Goal: Task Accomplishment & Management: Use online tool/utility

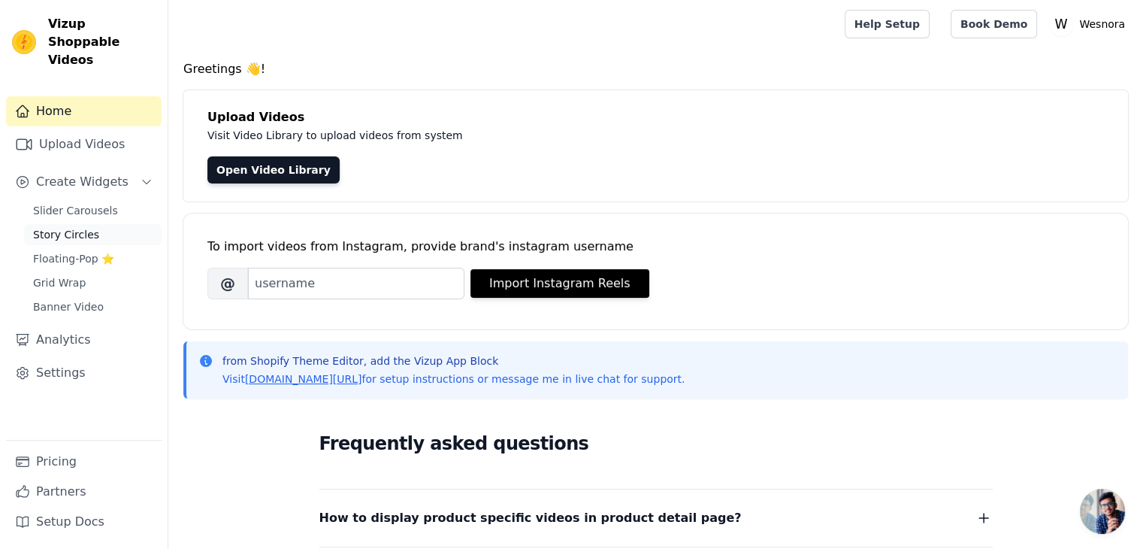
click at [84, 227] on span "Story Circles" at bounding box center [66, 234] width 66 height 15
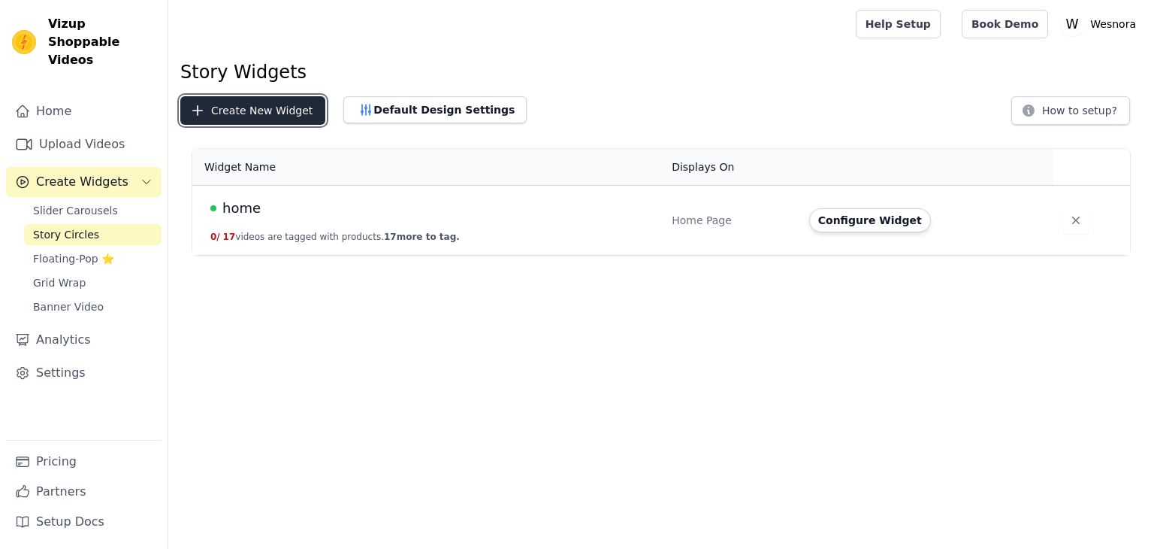
click at [239, 105] on button "Create New Widget" at bounding box center [252, 110] width 145 height 29
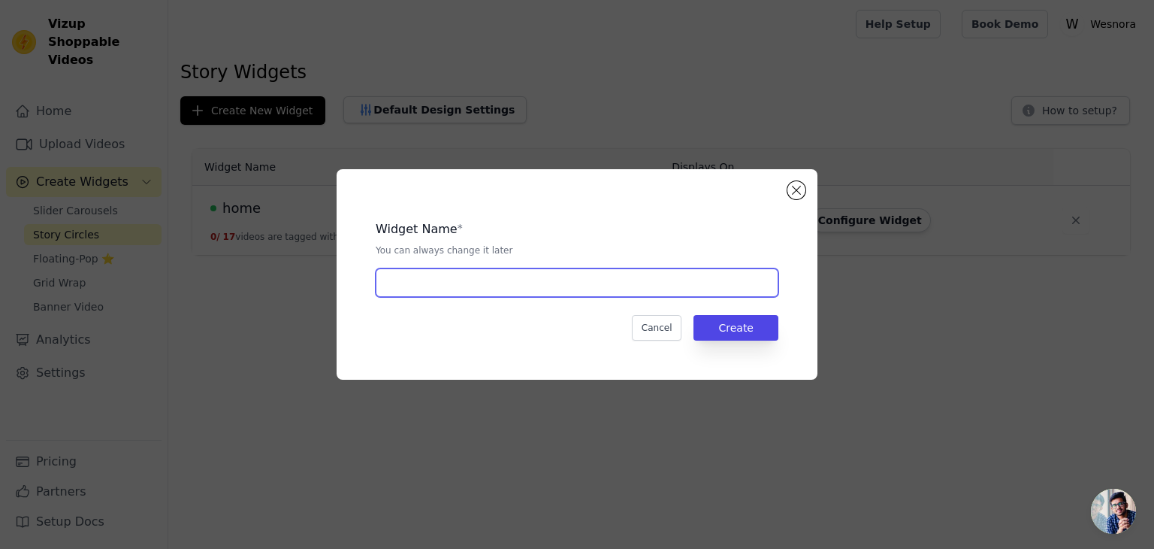
click at [436, 276] on input "text" at bounding box center [577, 282] width 403 height 29
type input "produto"
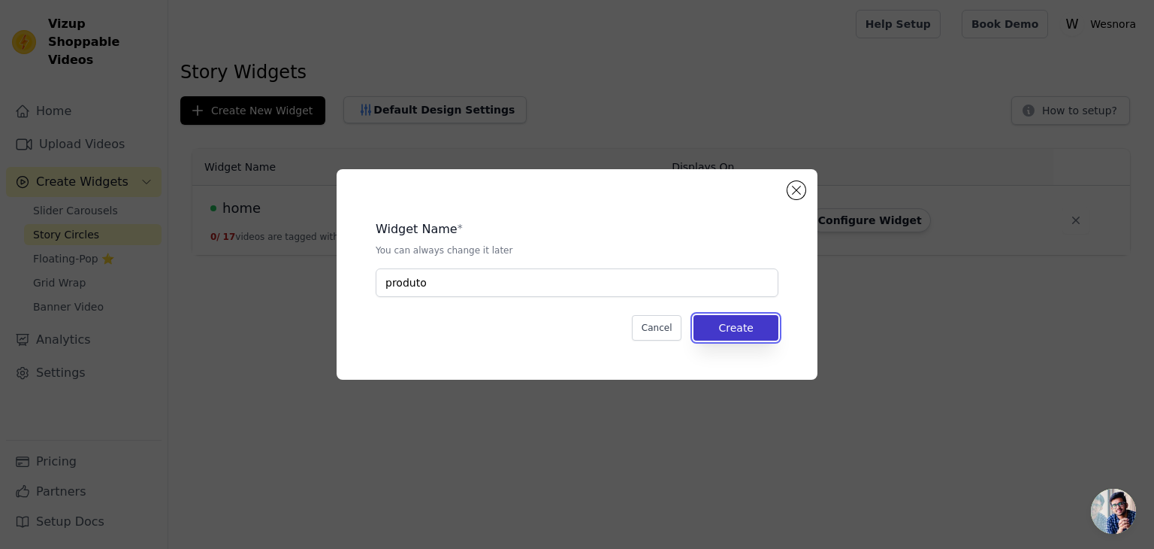
click at [754, 326] on button "Create" at bounding box center [736, 328] width 85 height 26
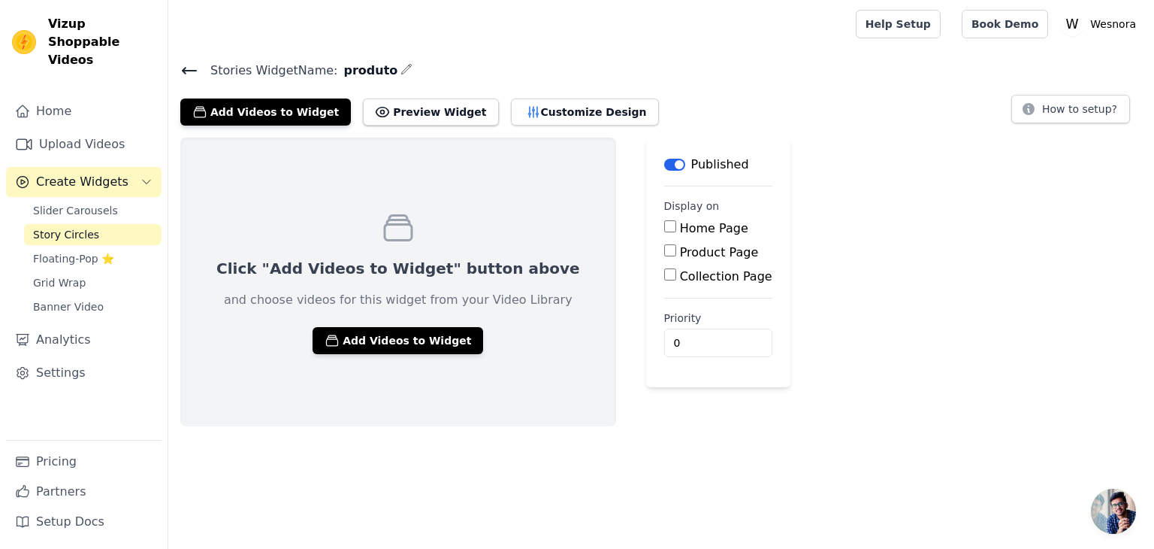
click at [664, 251] on input "Product Page" at bounding box center [670, 250] width 12 height 12
checkbox input "true"
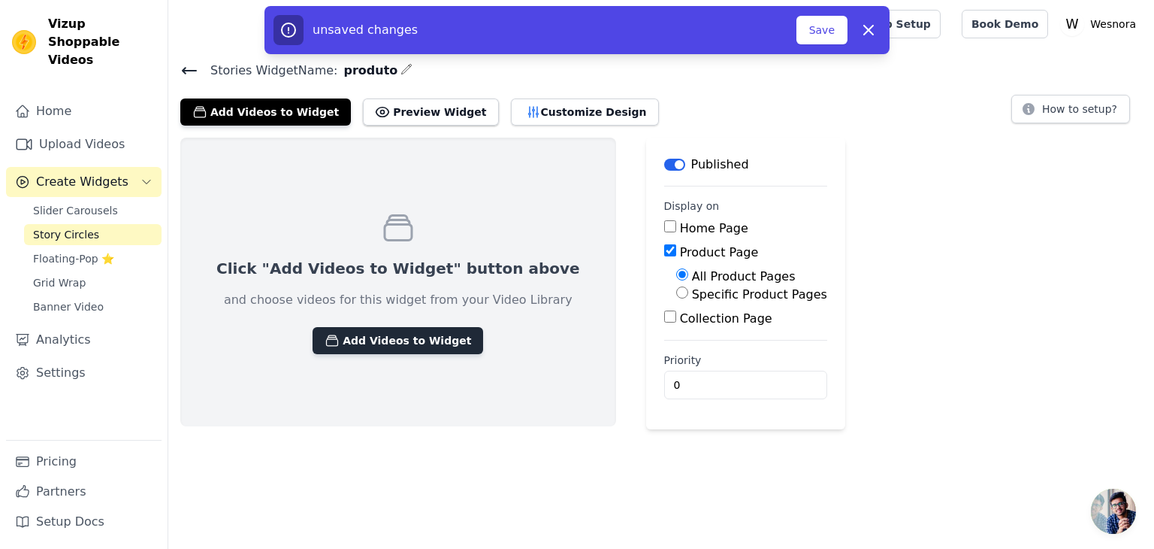
click at [418, 346] on button "Add Videos to Widget" at bounding box center [398, 340] width 171 height 27
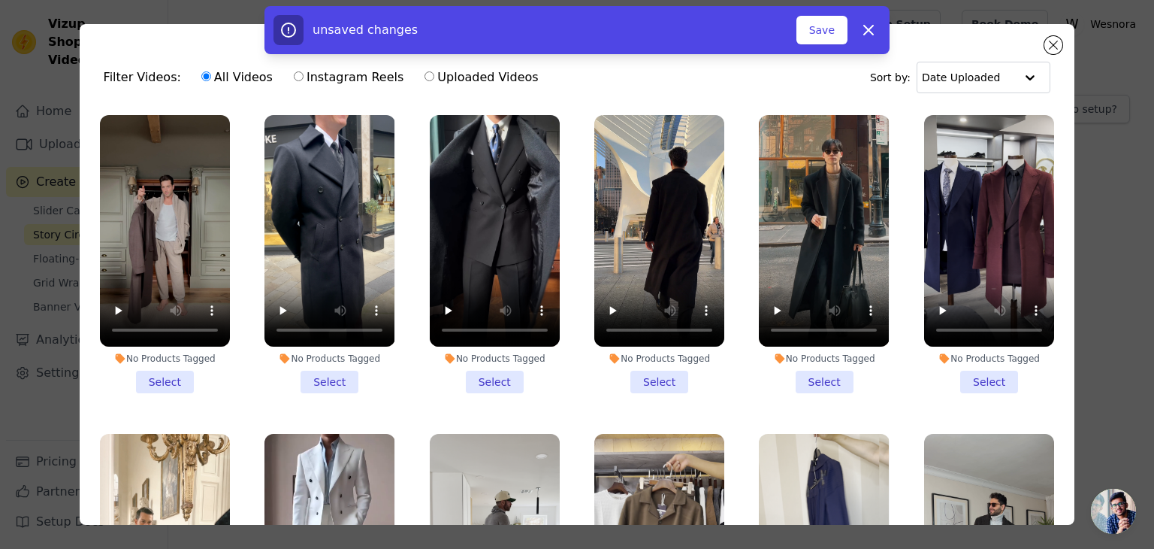
click at [165, 373] on li "No Products Tagged Select" at bounding box center [165, 254] width 130 height 278
click at [0, 0] on input "No Products Tagged Select" at bounding box center [0, 0] width 0 height 0
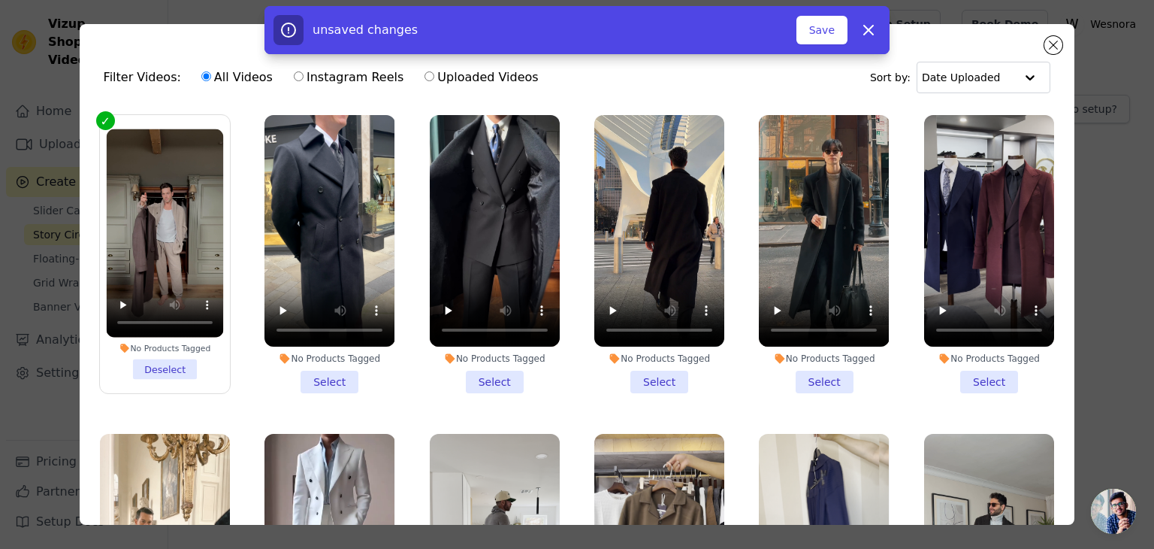
click at [326, 369] on li "No Products Tagged Select" at bounding box center [330, 254] width 130 height 278
click at [0, 0] on input "No Products Tagged Select" at bounding box center [0, 0] width 0 height 0
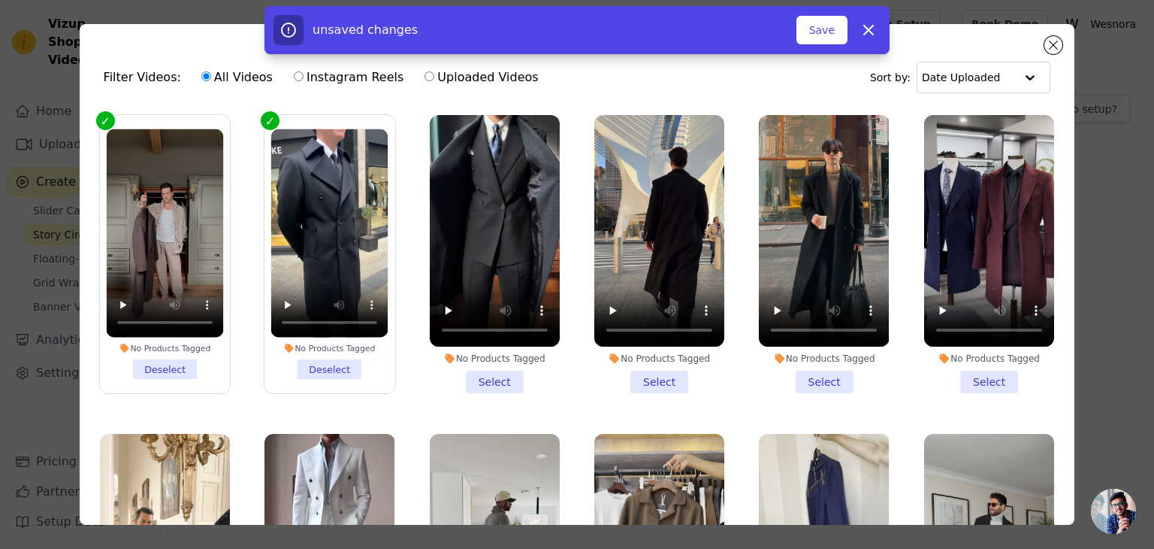
click at [479, 376] on li "No Products Tagged Select" at bounding box center [495, 254] width 130 height 278
click at [0, 0] on input "No Products Tagged Select" at bounding box center [0, 0] width 0 height 0
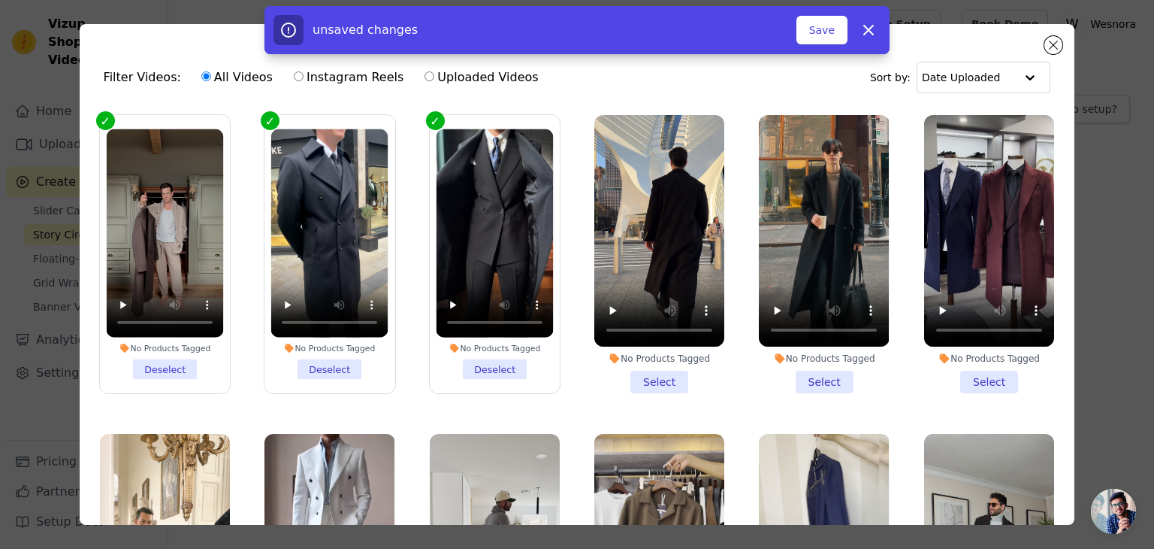
click at [643, 376] on li "No Products Tagged Select" at bounding box center [659, 254] width 130 height 278
click at [0, 0] on input "No Products Tagged Select" at bounding box center [0, 0] width 0 height 0
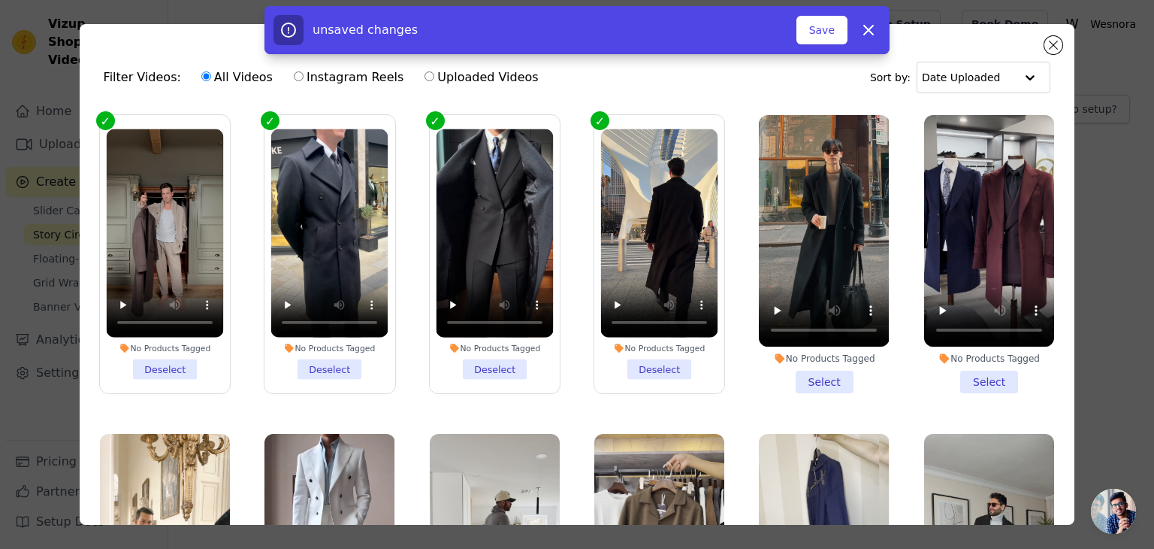
click at [794, 376] on li "No Products Tagged Select" at bounding box center [824, 254] width 130 height 278
click at [0, 0] on input "No Products Tagged Select" at bounding box center [0, 0] width 0 height 0
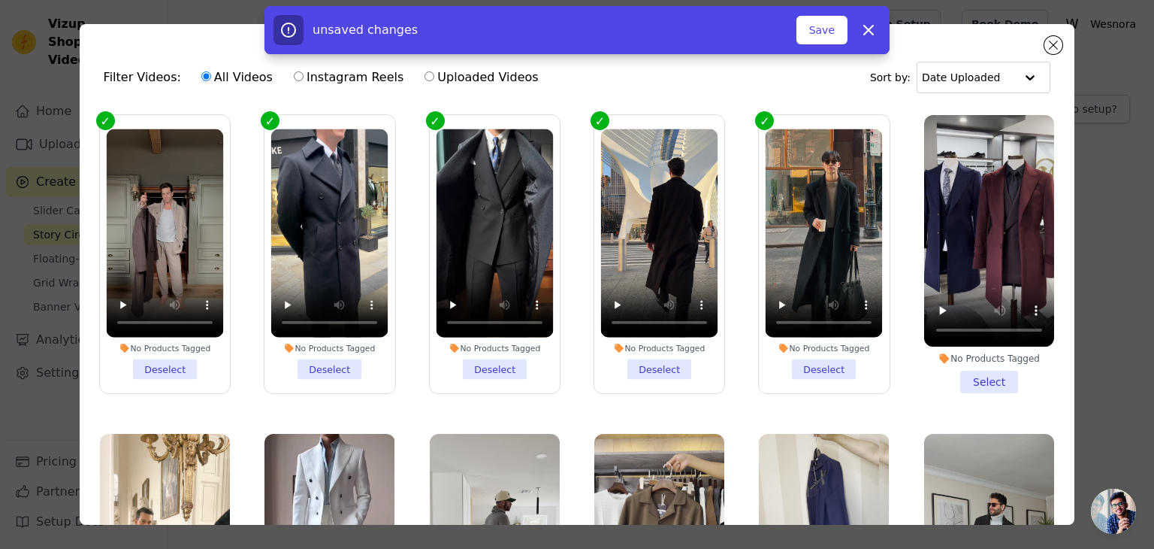
click at [955, 376] on li "No Products Tagged Select" at bounding box center [989, 254] width 130 height 278
click at [0, 0] on input "No Products Tagged Select" at bounding box center [0, 0] width 0 height 0
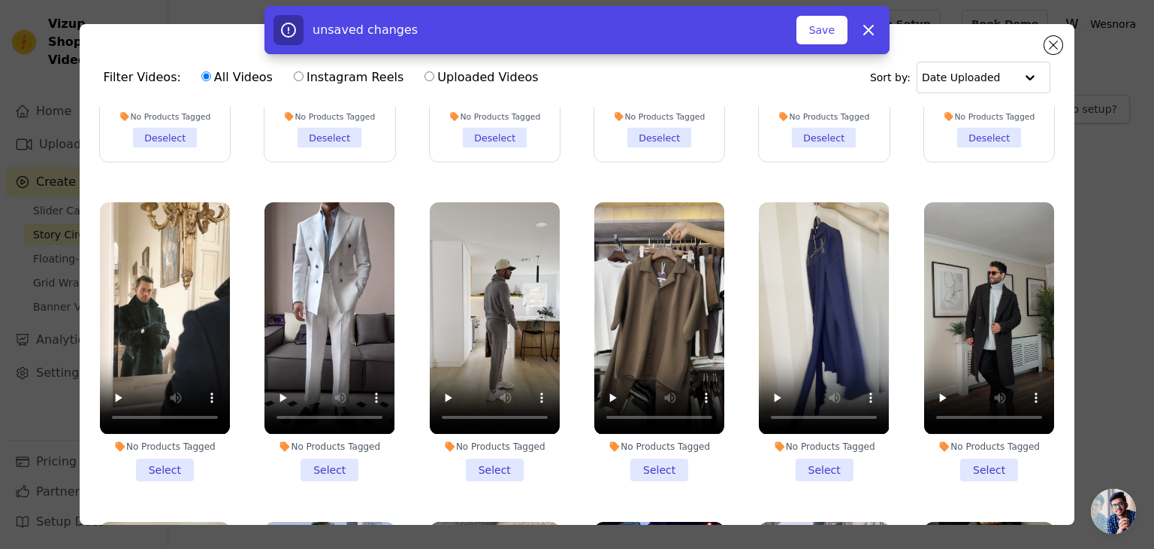
scroll to position [301, 0]
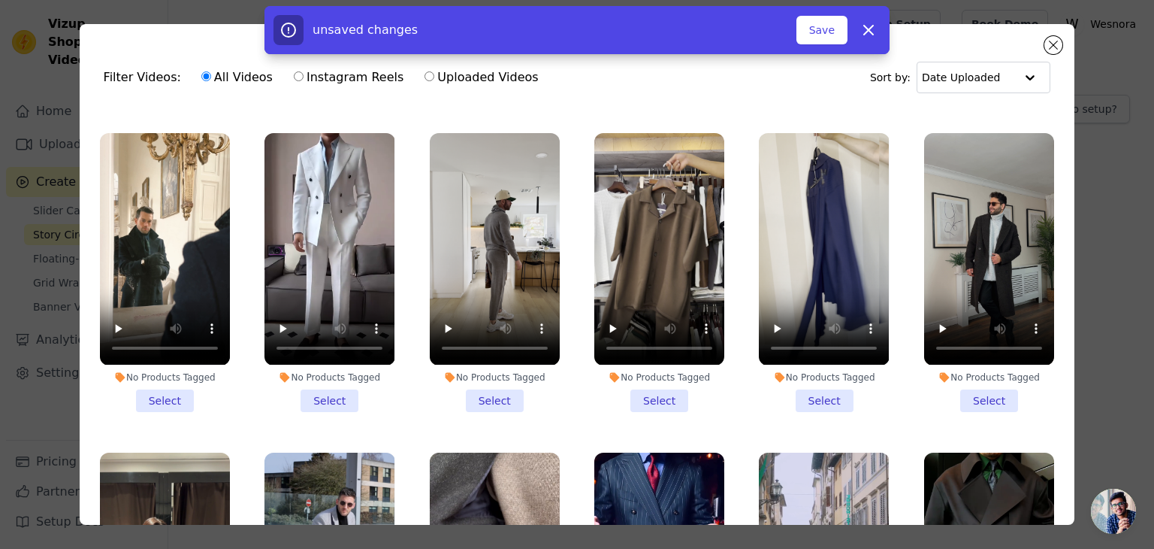
click at [167, 383] on li "No Products Tagged Select" at bounding box center [165, 272] width 130 height 278
click at [0, 0] on input "No Products Tagged Select" at bounding box center [0, 0] width 0 height 0
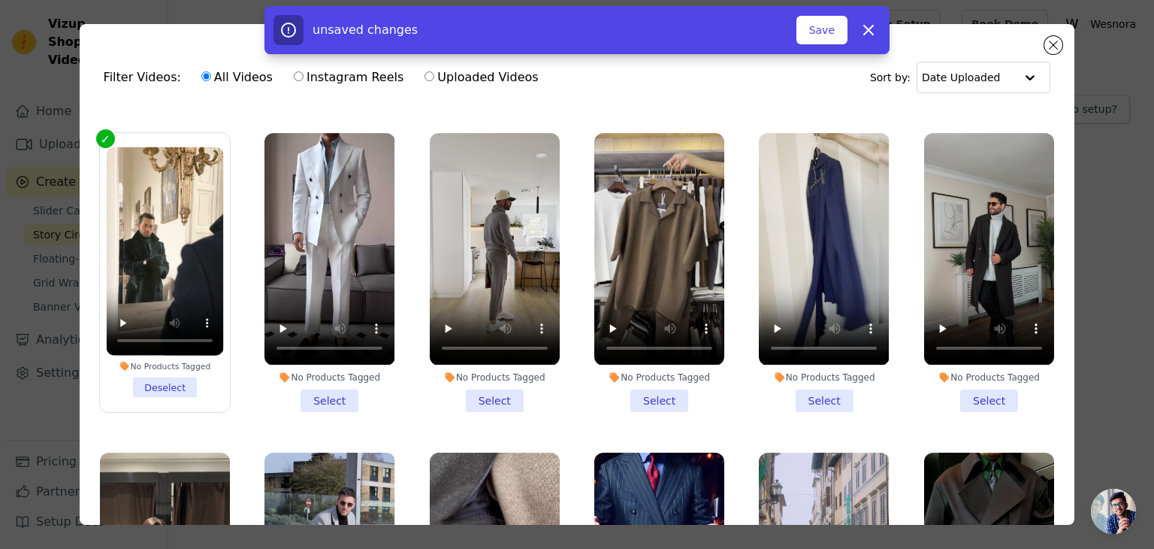
click at [337, 387] on li "No Products Tagged Select" at bounding box center [330, 272] width 130 height 278
click at [0, 0] on input "No Products Tagged Select" at bounding box center [0, 0] width 0 height 0
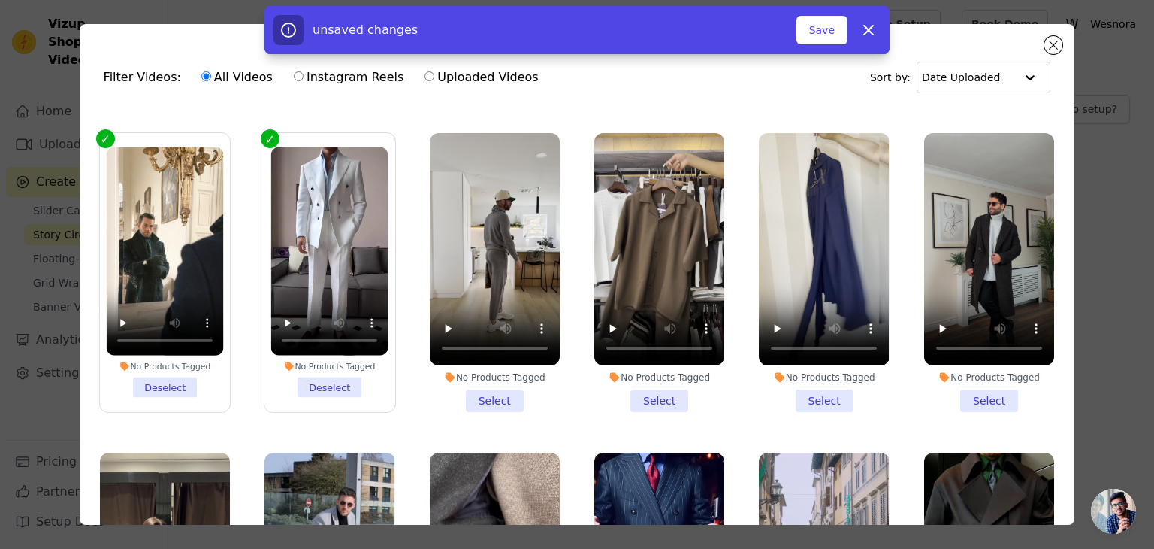
click at [655, 387] on li "No Products Tagged Select" at bounding box center [659, 272] width 130 height 278
click at [0, 0] on input "No Products Tagged Select" at bounding box center [0, 0] width 0 height 0
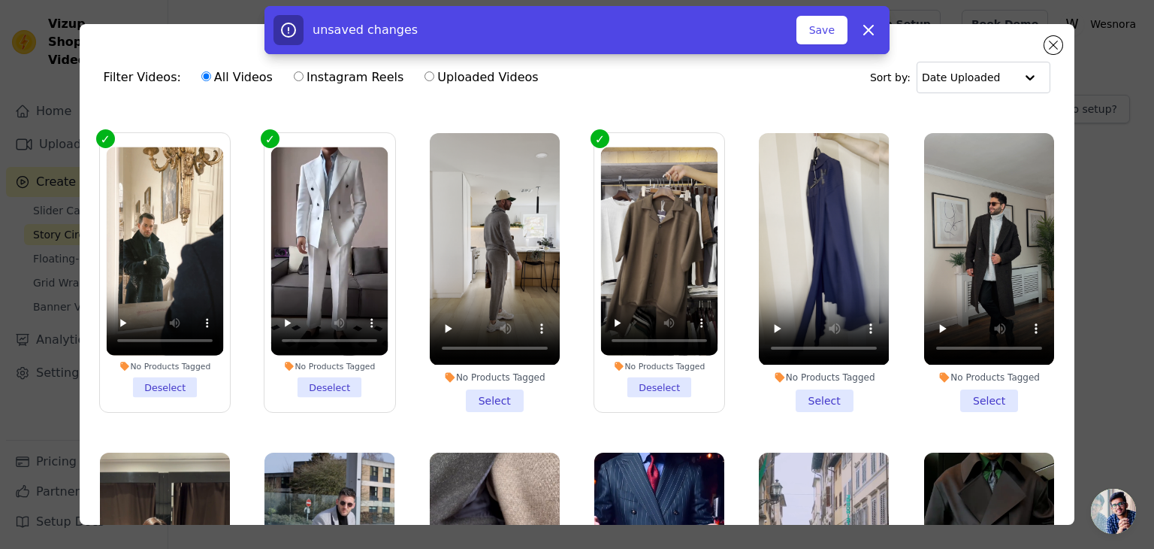
click at [799, 392] on li "No Products Tagged Select" at bounding box center [824, 272] width 130 height 278
click at [0, 0] on input "No Products Tagged Select" at bounding box center [0, 0] width 0 height 0
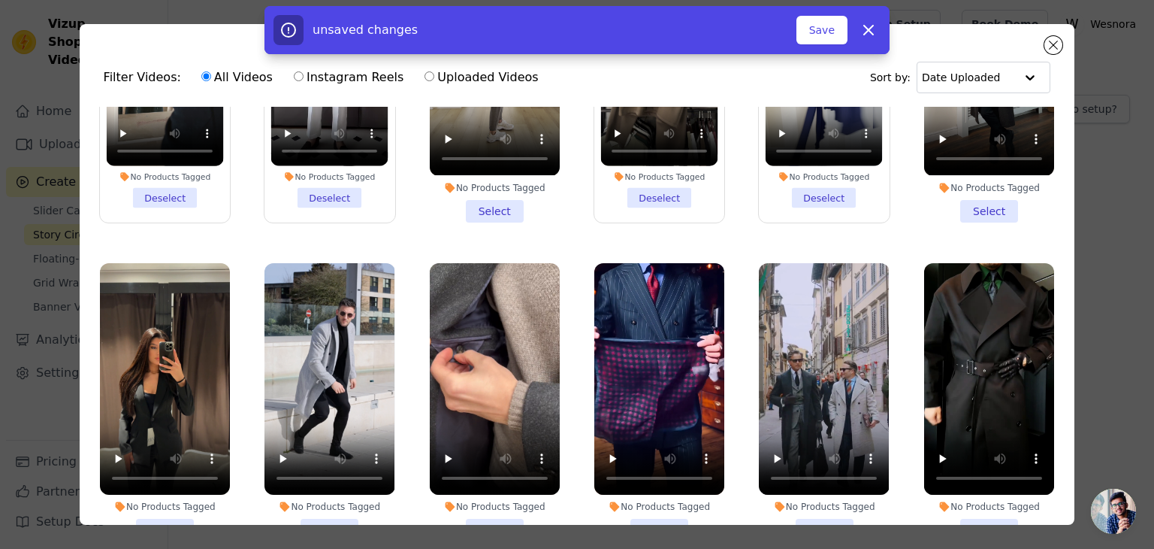
scroll to position [526, 0]
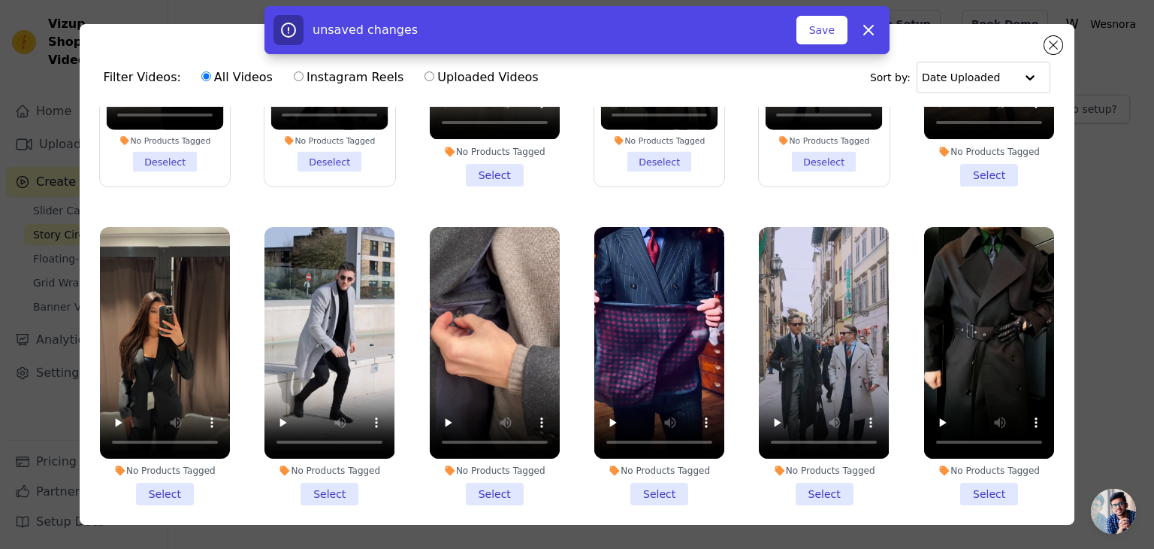
click at [640, 473] on li "No Products Tagged Select" at bounding box center [659, 366] width 130 height 278
click at [0, 0] on input "No Products Tagged Select" at bounding box center [0, 0] width 0 height 0
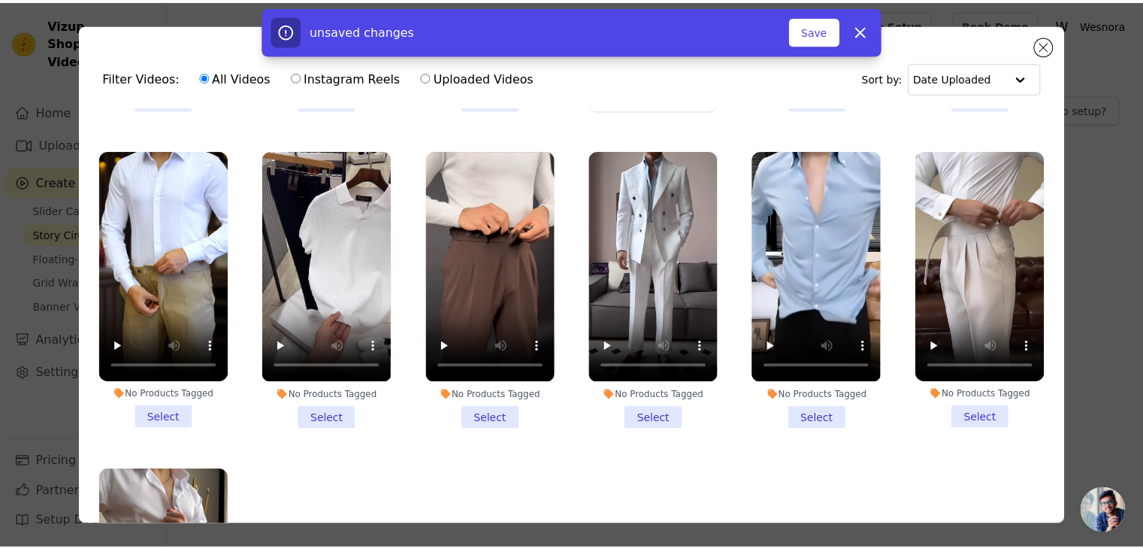
scroll to position [1073, 0]
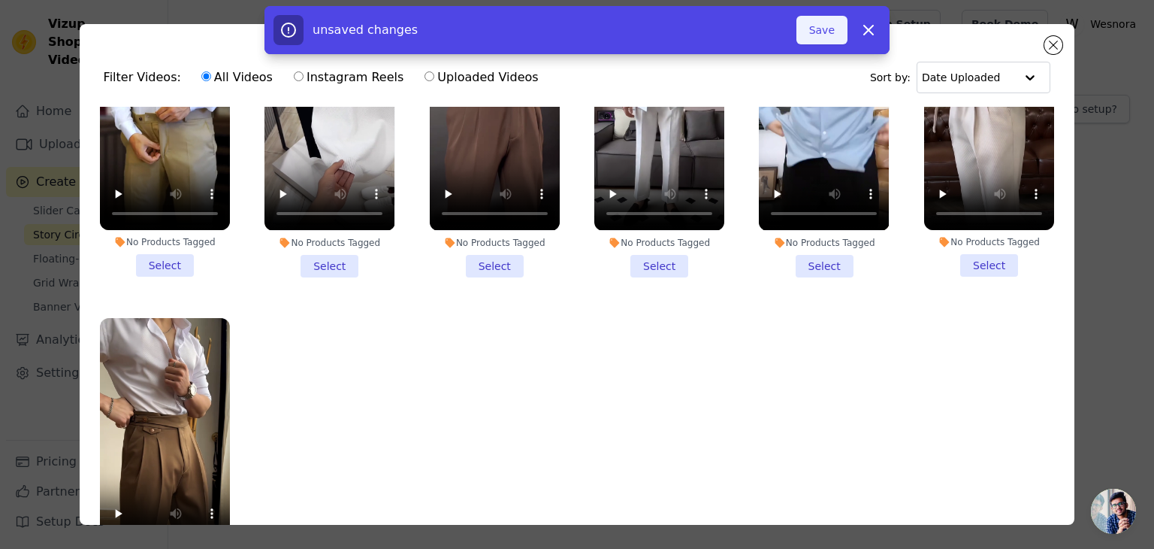
click at [824, 37] on button "Save" at bounding box center [822, 30] width 51 height 29
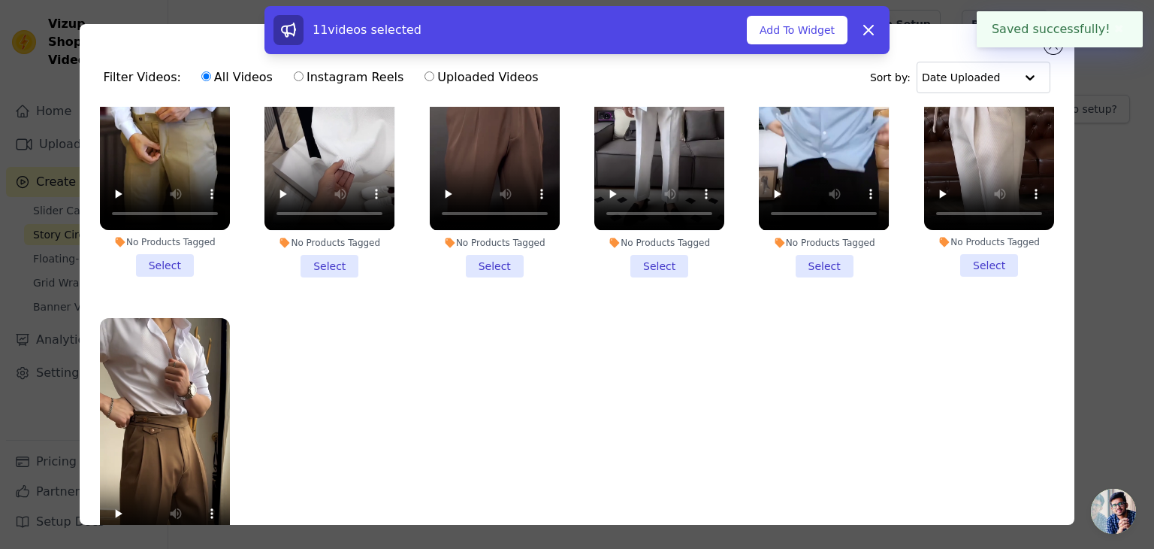
click at [1115, 29] on button "✖" at bounding box center [1119, 29] width 17 height 18
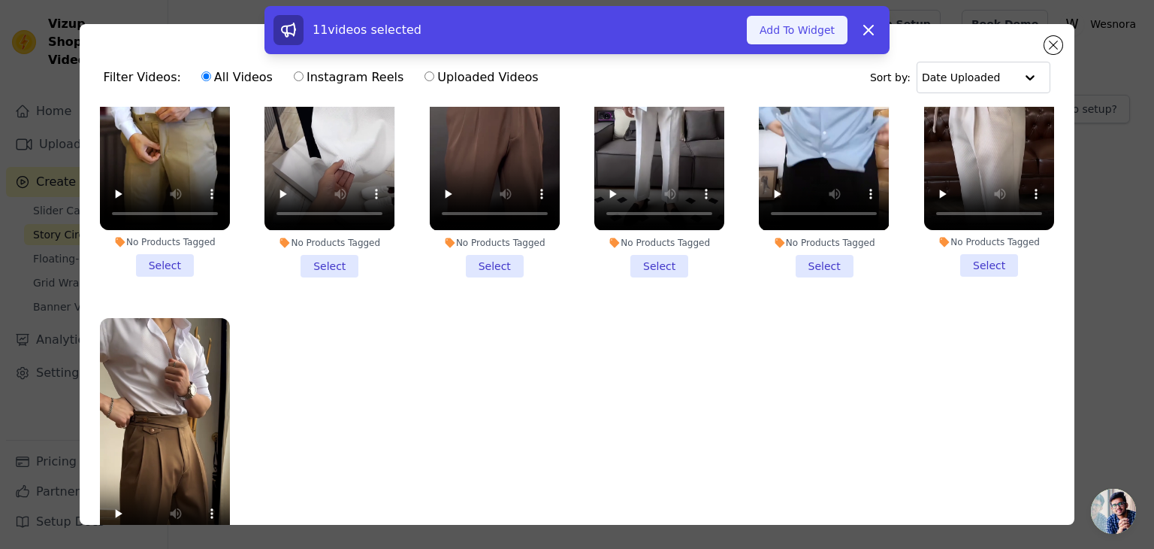
click at [791, 32] on button "Add To Widget" at bounding box center [797, 30] width 101 height 29
